Goal: Transaction & Acquisition: Purchase product/service

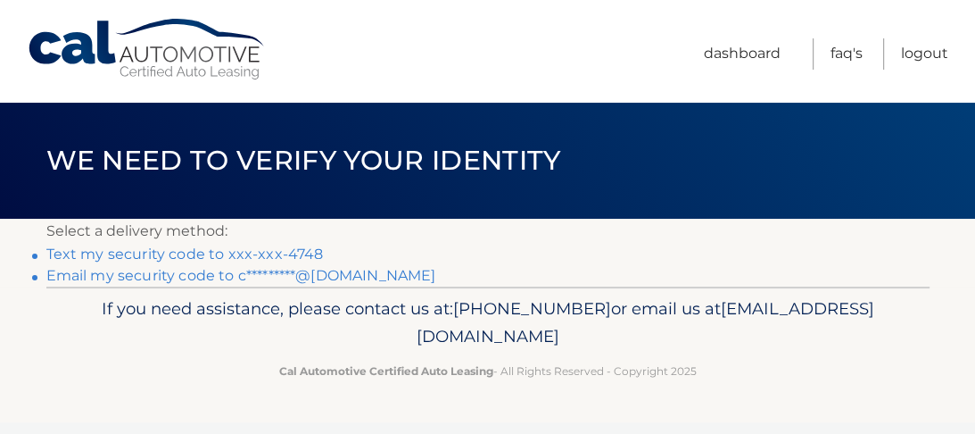
click at [187, 255] on link "Text my security code to xxx-xxx-4748" at bounding box center [185, 253] width 278 height 17
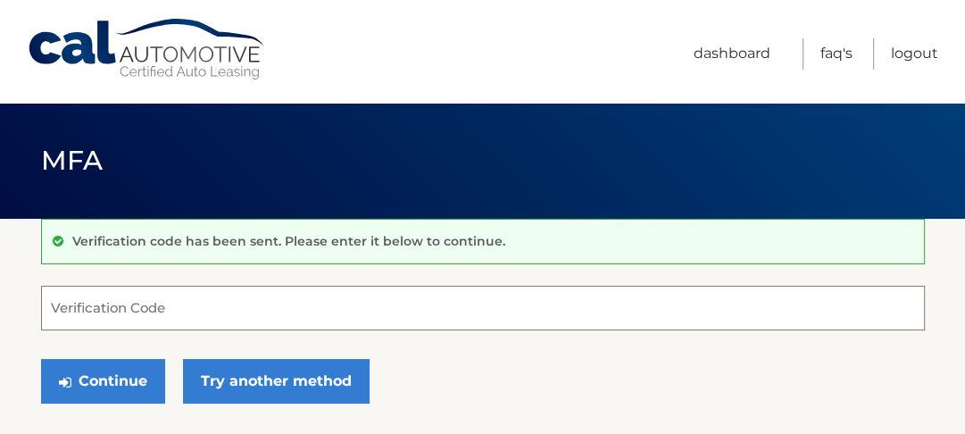
click at [246, 314] on input "Verification Code" at bounding box center [482, 308] width 883 height 45
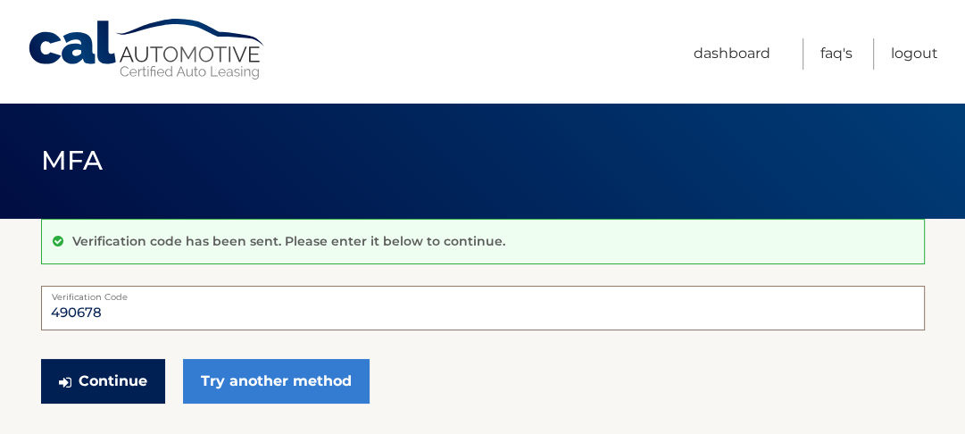
type input "490678"
click at [121, 382] on button "Continue" at bounding box center [103, 381] width 124 height 45
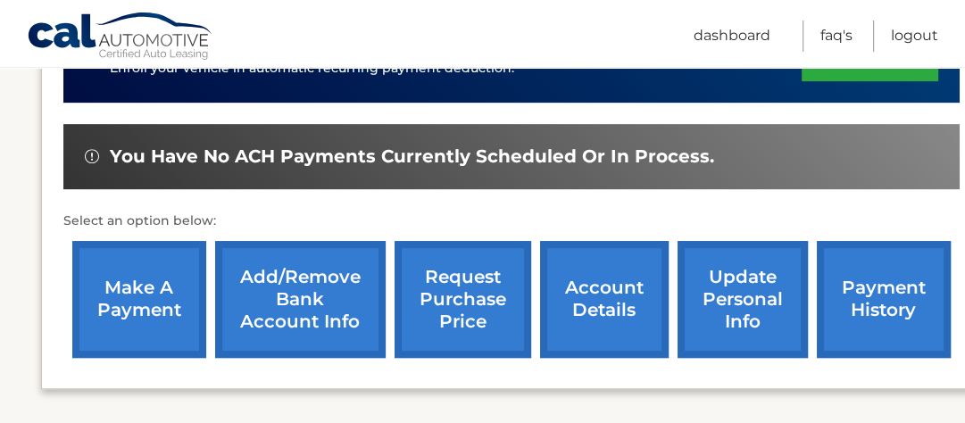
scroll to position [571, 0]
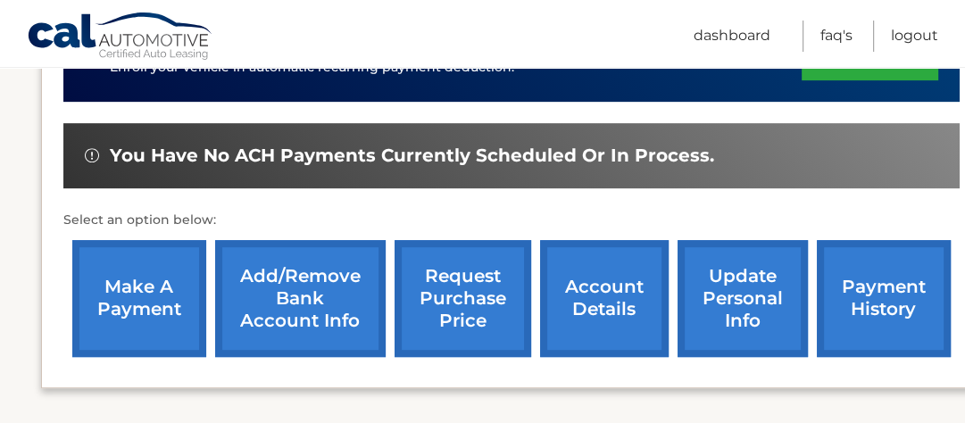
click at [151, 315] on link "make a payment" at bounding box center [139, 298] width 134 height 117
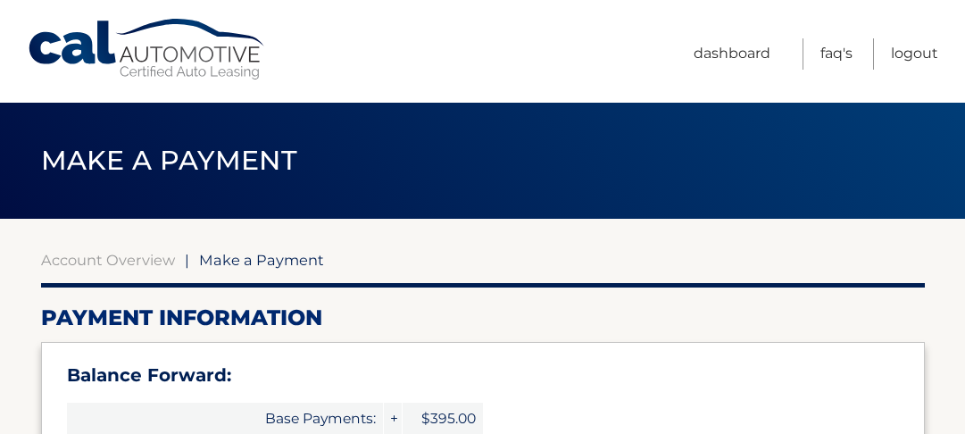
select select "MGY0NTNkMGItNDZkNy00NjcxLTgzZTEtYzE5NDAwNzM3ZjZi"
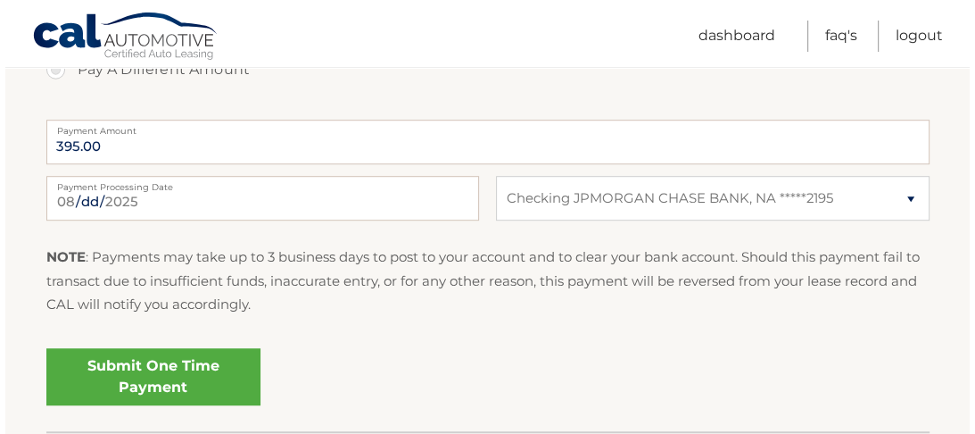
scroll to position [785, 0]
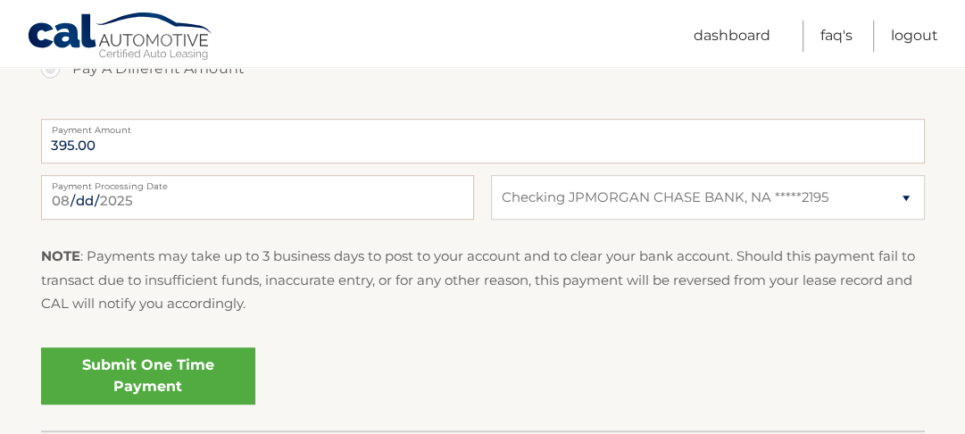
click at [166, 374] on link "Submit One Time Payment" at bounding box center [148, 375] width 214 height 57
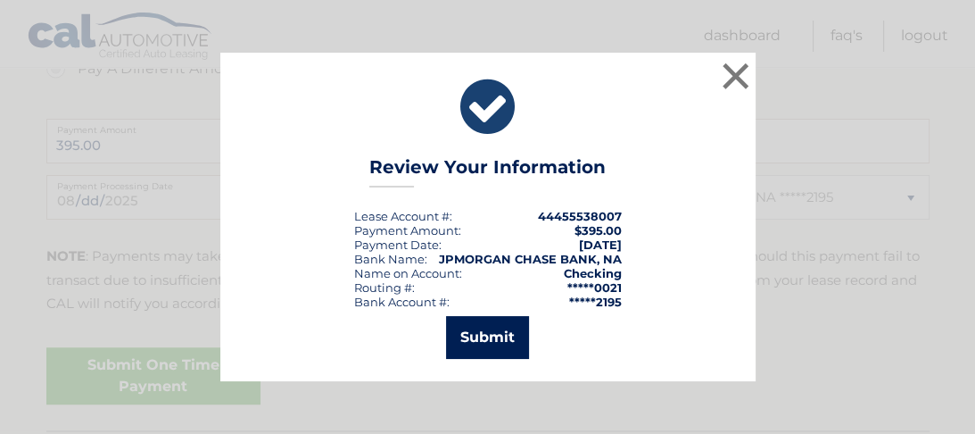
click at [493, 343] on button "Submit" at bounding box center [487, 337] width 83 height 43
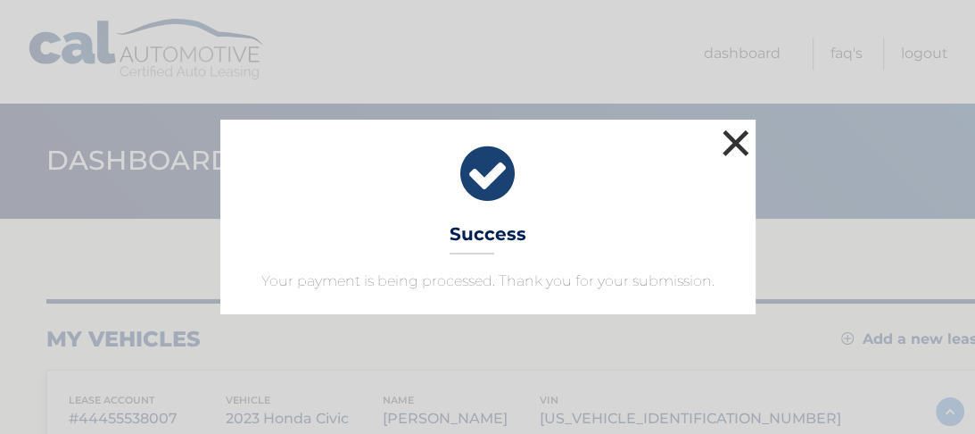
click at [740, 140] on button "×" at bounding box center [736, 143] width 36 height 36
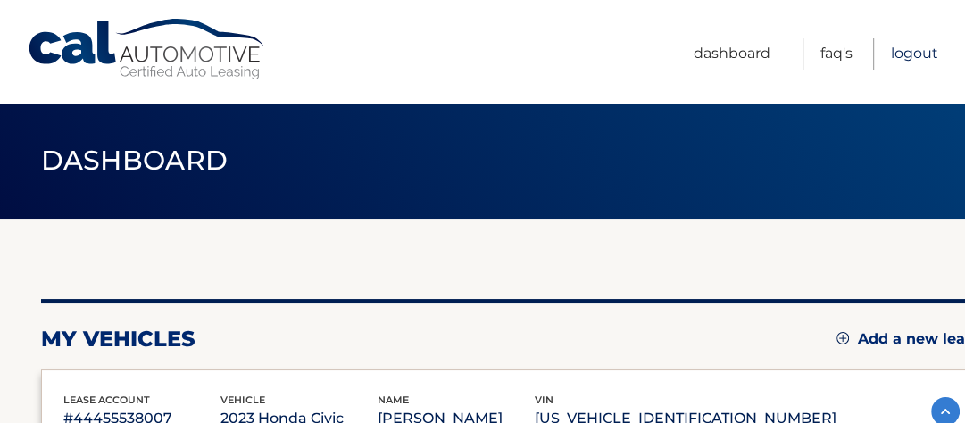
click at [925, 54] on link "Logout" at bounding box center [914, 53] width 47 height 31
